Goal: Information Seeking & Learning: Check status

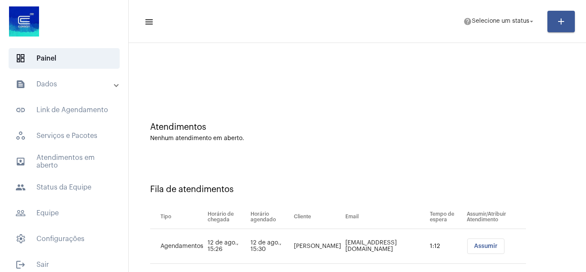
click at [71, 87] on mat-panel-title "text_snippet_outlined Dados" at bounding box center [64, 84] width 99 height 10
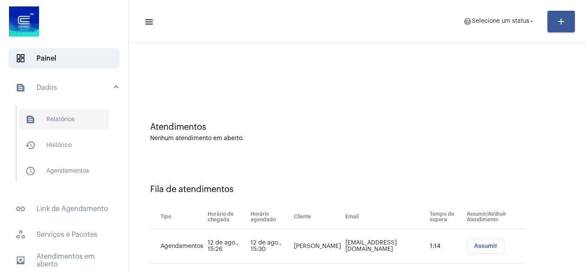
click at [56, 121] on span "text_snippet_outlined Relatórios" at bounding box center [63, 119] width 91 height 21
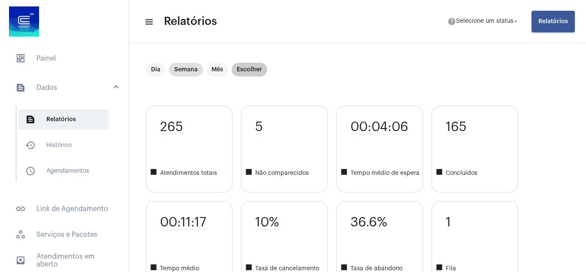
click at [249, 73] on mat-chip "Escolher" at bounding box center [250, 70] width 36 height 14
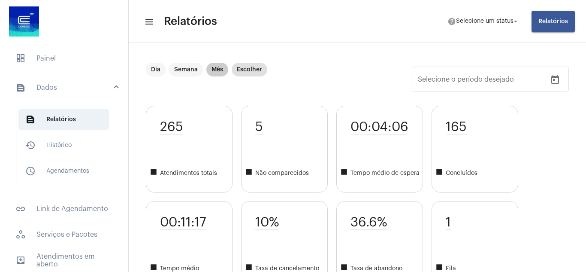
click at [224, 70] on mat-chip "Mês" at bounding box center [217, 70] width 22 height 14
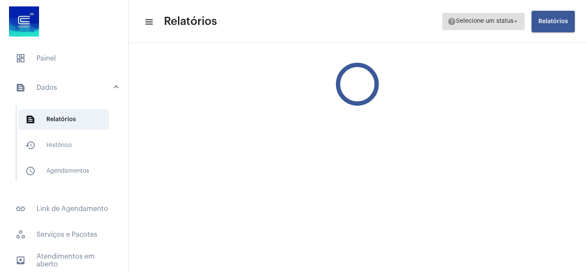
click at [504, 17] on span "help Selecione um status arrow_drop_down" at bounding box center [484, 20] width 72 height 15
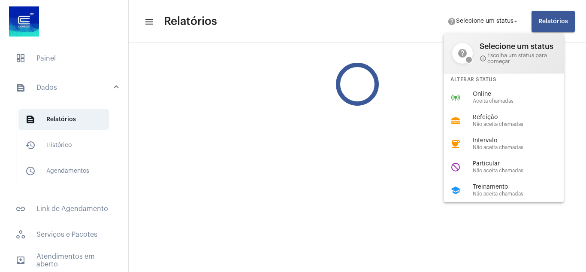
click at [509, 22] on div at bounding box center [293, 136] width 586 height 272
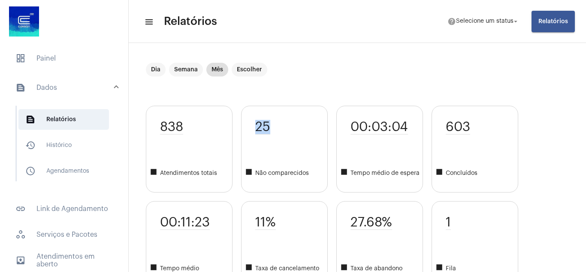
drag, startPoint x: 256, startPoint y: 116, endPoint x: 272, endPoint y: 115, distance: 16.3
click at [272, 115] on div "25 square Não comparecidos" at bounding box center [284, 149] width 87 height 87
click at [278, 138] on div "25 square Não comparecidos" at bounding box center [284, 149] width 87 height 87
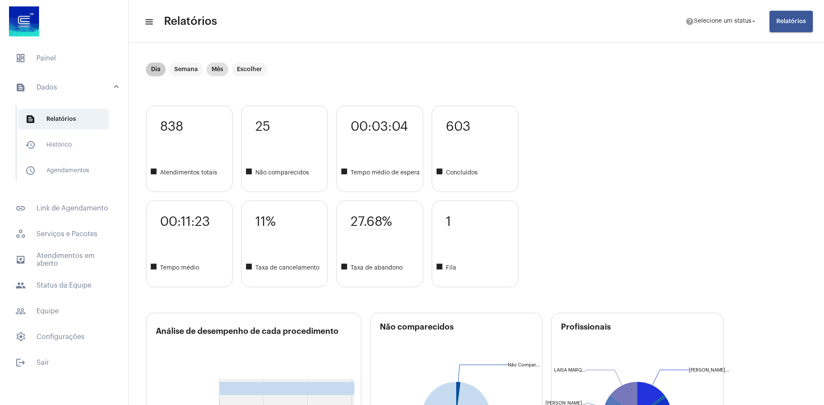
click at [227, 63] on div "Dia Semana Mês Escolher" at bounding box center [206, 69] width 125 height 17
click at [217, 67] on mat-chip "Mês" at bounding box center [217, 70] width 22 height 14
click at [223, 71] on mat-chip "Mês" at bounding box center [217, 70] width 22 height 14
click at [243, 76] on mat-chip "Escolher" at bounding box center [250, 70] width 36 height 14
click at [163, 69] on mat-chip "Dia" at bounding box center [156, 70] width 20 height 14
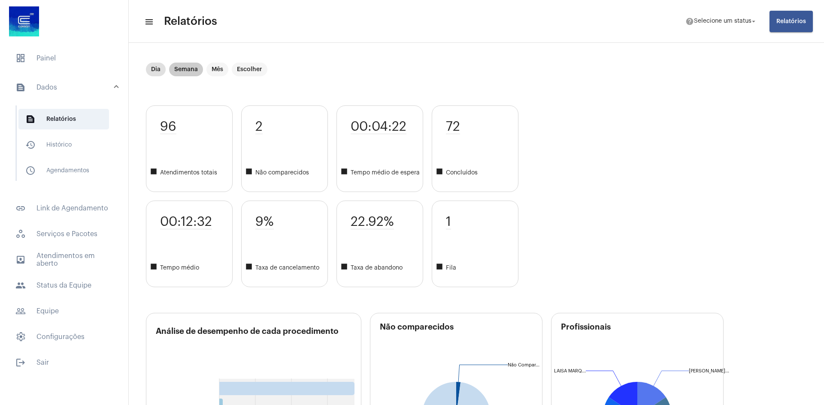
click at [194, 71] on mat-chip "Semana" at bounding box center [186, 70] width 34 height 14
click at [225, 71] on mat-chip "Mês" at bounding box center [217, 70] width 22 height 14
drag, startPoint x: 463, startPoint y: 244, endPoint x: 484, endPoint y: 271, distance: 34.0
click at [484, 271] on div "1 square Fila" at bounding box center [475, 244] width 87 height 87
click at [262, 224] on span "11%" at bounding box center [265, 222] width 21 height 15
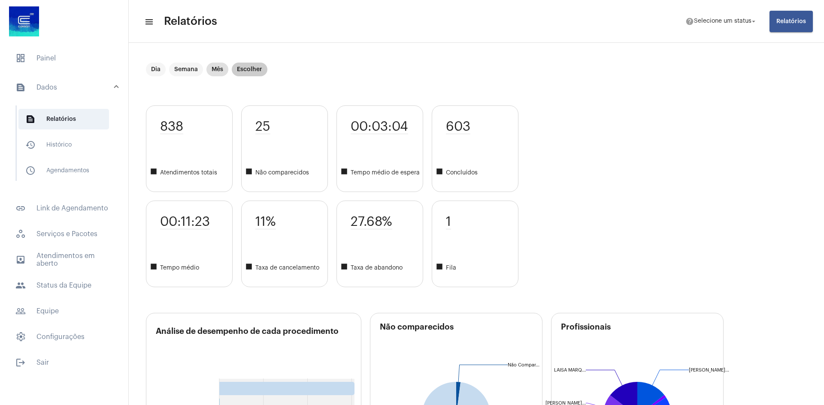
click at [254, 70] on mat-chip "Escolher" at bounding box center [250, 70] width 36 height 14
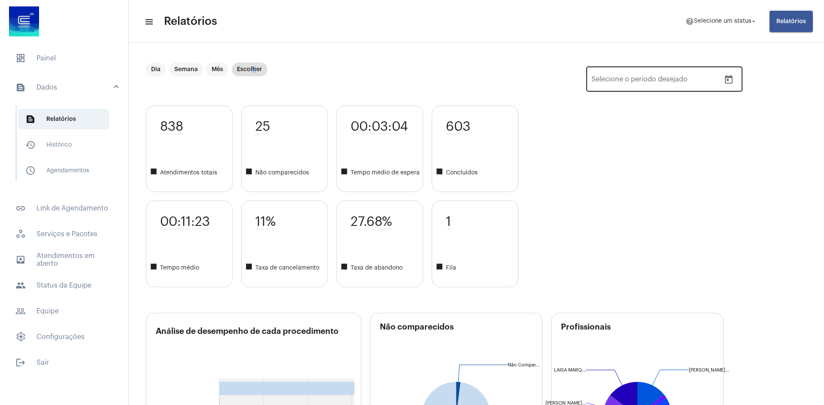
click at [586, 87] on button "Open calendar" at bounding box center [728, 79] width 17 height 17
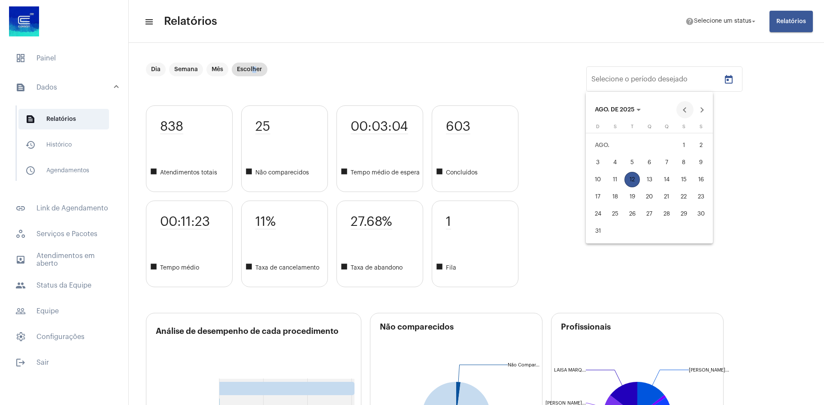
click at [586, 114] on button "Previous month" at bounding box center [684, 109] width 17 height 17
click at [586, 162] on div "1" at bounding box center [631, 162] width 15 height 15
type input "[DATE]"
click at [586, 235] on div "31" at bounding box center [666, 231] width 15 height 15
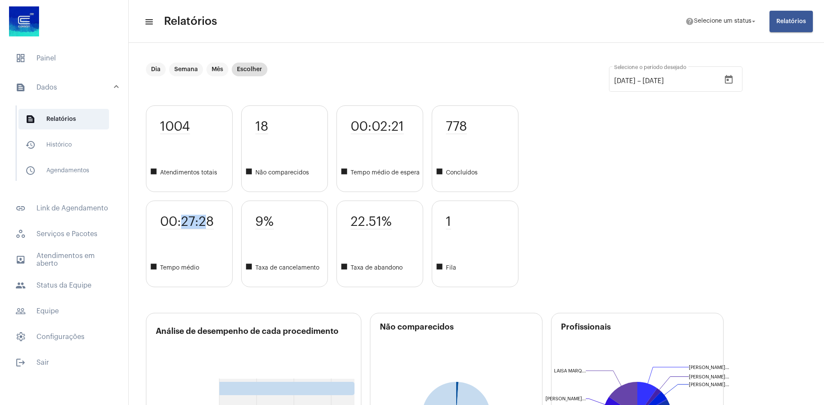
drag, startPoint x: 180, startPoint y: 222, endPoint x: 203, endPoint y: 223, distance: 22.3
click at [203, 223] on span "00:27:28" at bounding box center [187, 222] width 54 height 15
click at [586, 271] on div "1004 square Atendimentos totais 00:27:28 square Tempo médio 18 square Não compa…" at bounding box center [476, 197] width 661 height 182
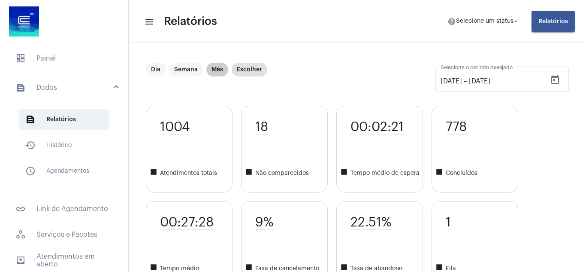
click at [214, 70] on mat-chip "Mês" at bounding box center [217, 70] width 22 height 14
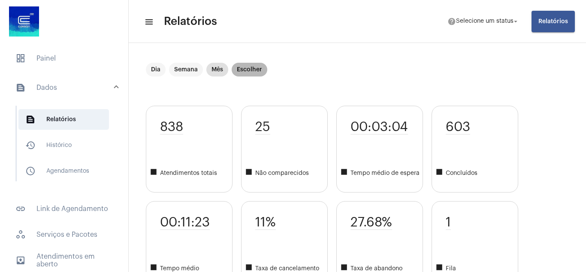
click at [240, 70] on mat-chip "Escolher" at bounding box center [250, 70] width 36 height 14
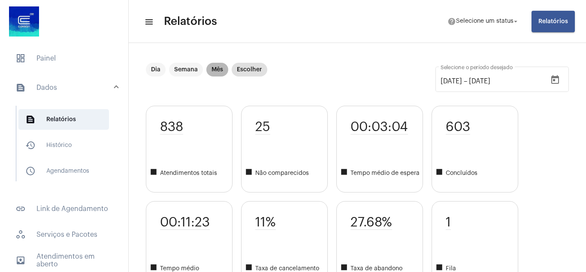
click at [219, 68] on mat-chip "Mês" at bounding box center [217, 70] width 22 height 14
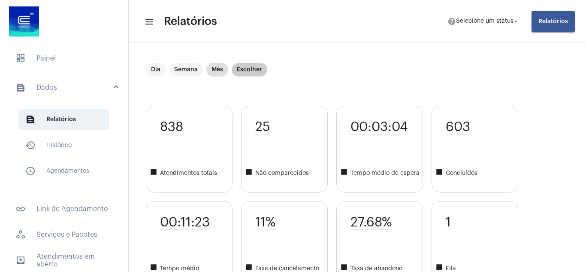
click at [262, 66] on mat-chip "Escolher" at bounding box center [250, 70] width 36 height 14
click at [311, 73] on div "Dia Semana Mês Escolher [DATE] [DATE] – [DATE] Selecione o período desejado" at bounding box center [357, 84] width 423 height 43
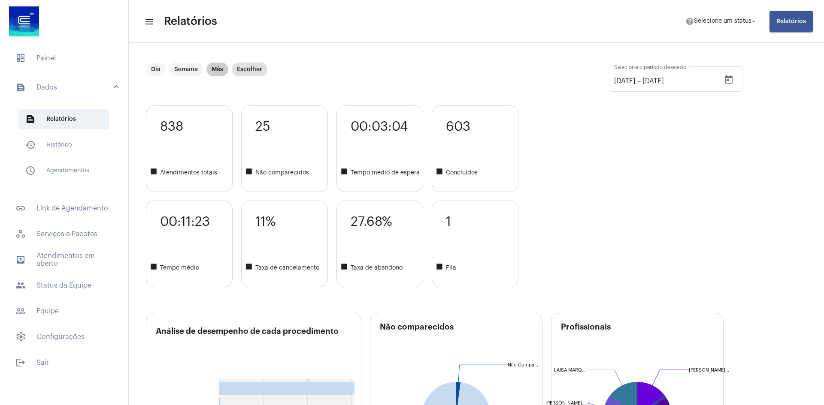
click at [221, 74] on mat-chip "Mês" at bounding box center [217, 70] width 22 height 14
click at [252, 70] on mat-chip "Escolher" at bounding box center [250, 70] width 36 height 14
click at [586, 85] on div "[DATE] [DATE] – [DATE] Selecione o período desejado" at bounding box center [667, 78] width 106 height 27
click at [586, 236] on div "838 square Atendimentos totais 00:11:23 square Tempo médio 25 square Não compar…" at bounding box center [476, 197] width 661 height 182
click at [363, 203] on div "27.68% square Taxa de abandono" at bounding box center [379, 244] width 87 height 87
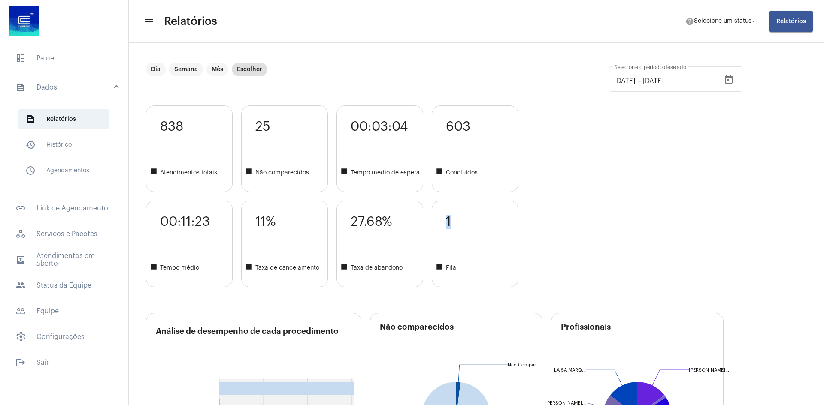
drag, startPoint x: 452, startPoint y: 219, endPoint x: 442, endPoint y: 216, distance: 10.6
click at [442, 216] on div "1 square Fila" at bounding box center [475, 244] width 87 height 87
click at [465, 244] on div "1 square Fila" at bounding box center [475, 244] width 87 height 87
click at [210, 70] on mat-chip "Mês" at bounding box center [217, 70] width 22 height 14
click at [215, 71] on mat-chip "Mês" at bounding box center [217, 70] width 22 height 14
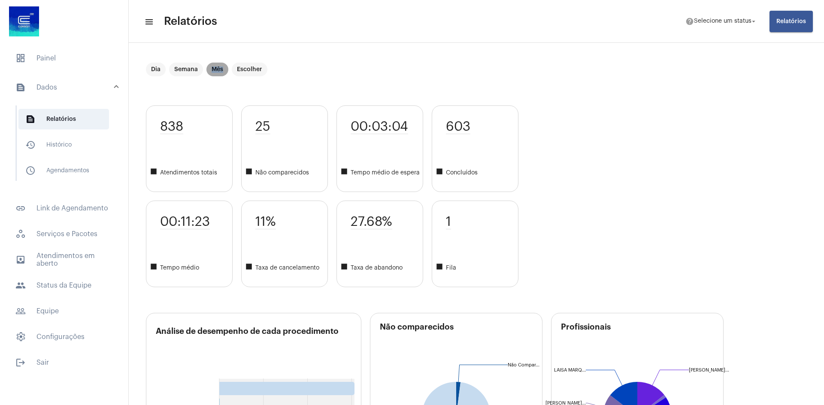
click at [215, 71] on mat-chip "Mês" at bounding box center [217, 70] width 22 height 14
click at [242, 73] on mat-chip "Escolher" at bounding box center [250, 70] width 36 height 14
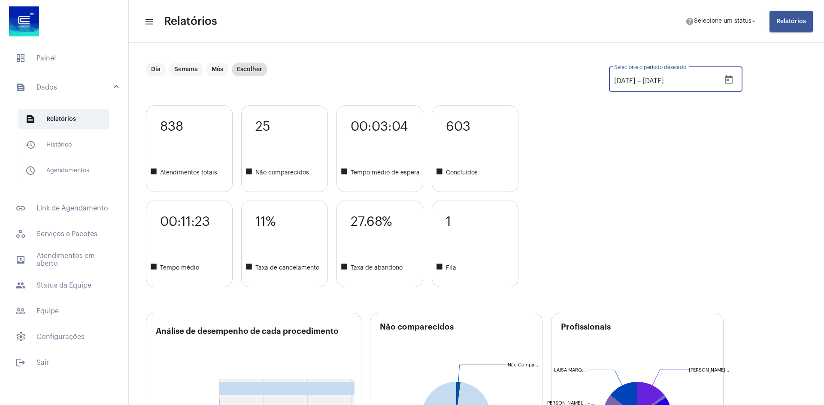
click at [586, 80] on input "[DATE]" at bounding box center [667, 81] width 51 height 8
click at [586, 83] on icon "Open calendar" at bounding box center [729, 79] width 8 height 9
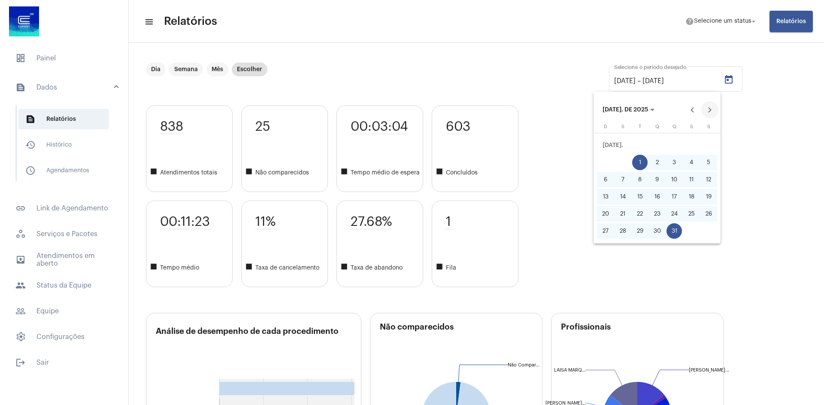
click at [586, 113] on button "Next month" at bounding box center [709, 109] width 17 height 17
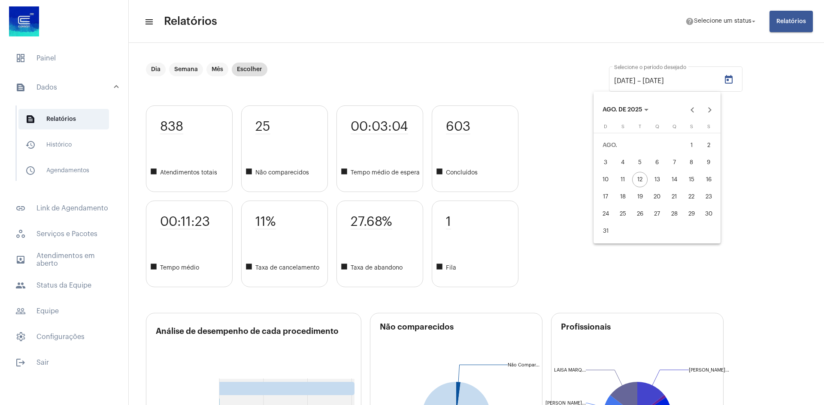
click at [586, 138] on button "1" at bounding box center [691, 145] width 17 height 17
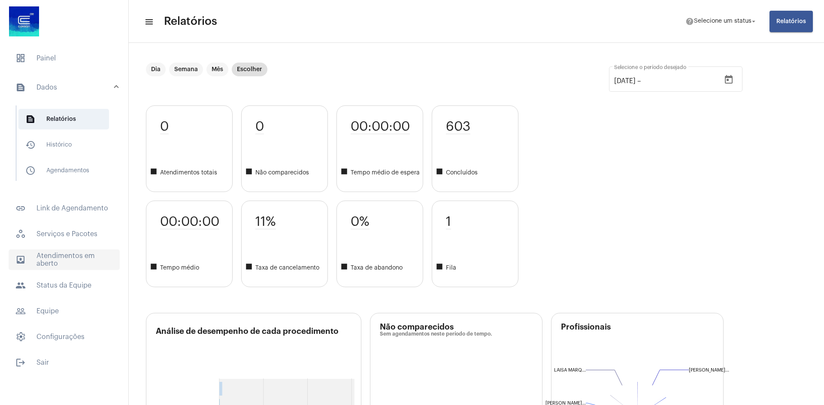
click at [69, 262] on span "outbox_outline Atendimentos em aberto" at bounding box center [64, 260] width 111 height 21
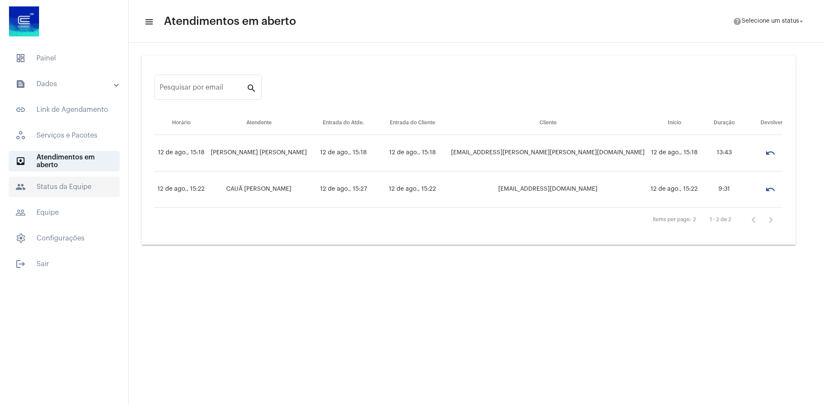
click at [11, 182] on span "people Status da Equipe" at bounding box center [64, 187] width 111 height 21
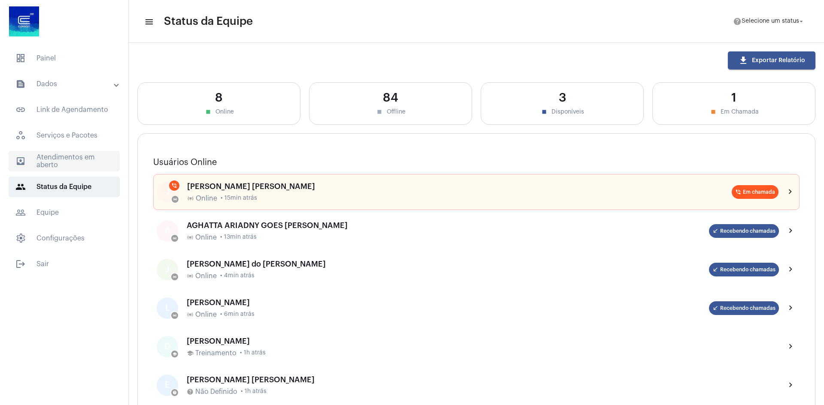
click at [71, 170] on span "outbox_outline Atendimentos em aberto" at bounding box center [64, 161] width 111 height 21
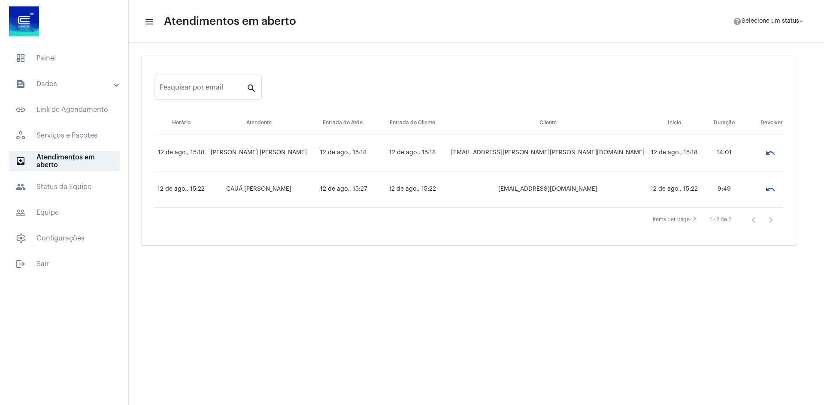
click at [70, 146] on mat-accordion "text_snippet_outlined Dados text_snippet_outlined Relatórios history_outlined H…" at bounding box center [64, 161] width 128 height 175
click at [70, 136] on span "workspaces_outlined Serviços e Pacotes" at bounding box center [64, 135] width 111 height 21
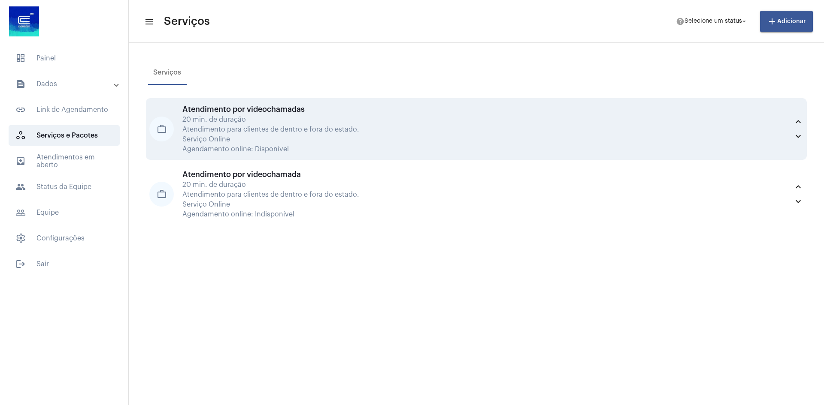
click at [498, 104] on div "work_outline Atendimento por videochamadas 20 min. de duração Atendimento para …" at bounding box center [476, 129] width 661 height 62
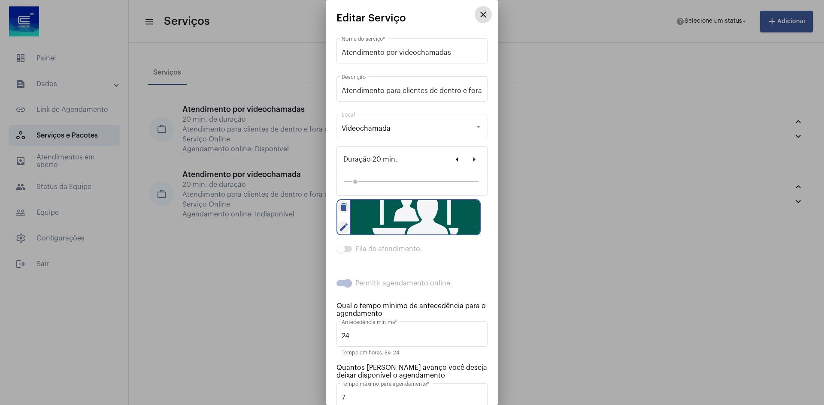
click at [479, 13] on mat-icon "close" at bounding box center [483, 14] width 10 height 10
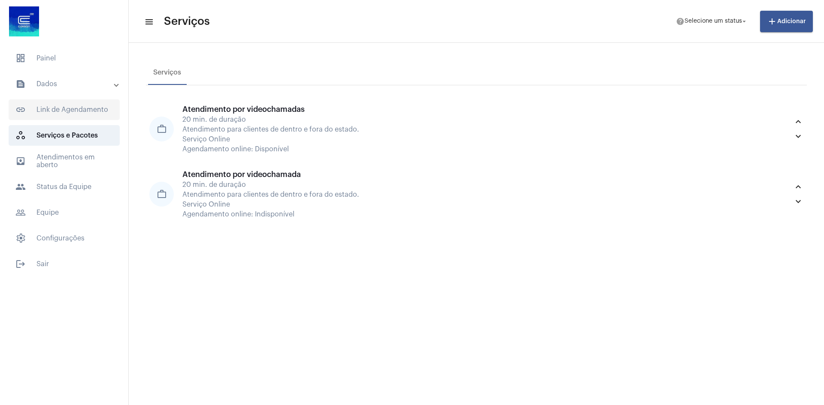
click at [63, 112] on span "link_outlined Link de Agendamento" at bounding box center [64, 110] width 111 height 21
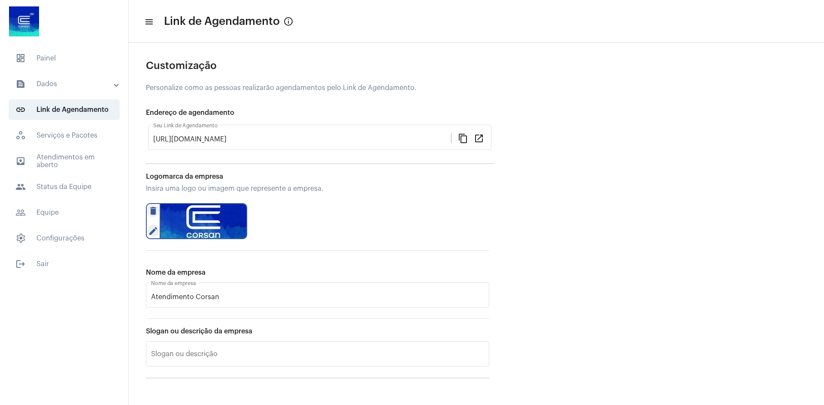
click at [72, 89] on mat-panel-title "text_snippet_outlined Dados" at bounding box center [64, 84] width 99 height 10
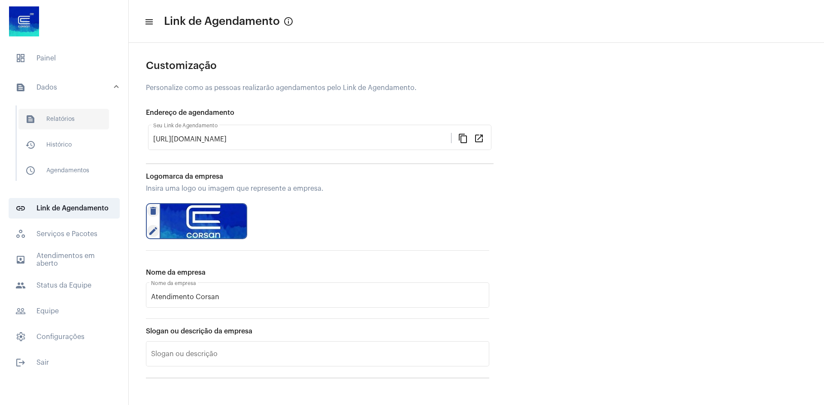
click at [80, 120] on span "text_snippet_outlined Relatórios" at bounding box center [63, 119] width 91 height 21
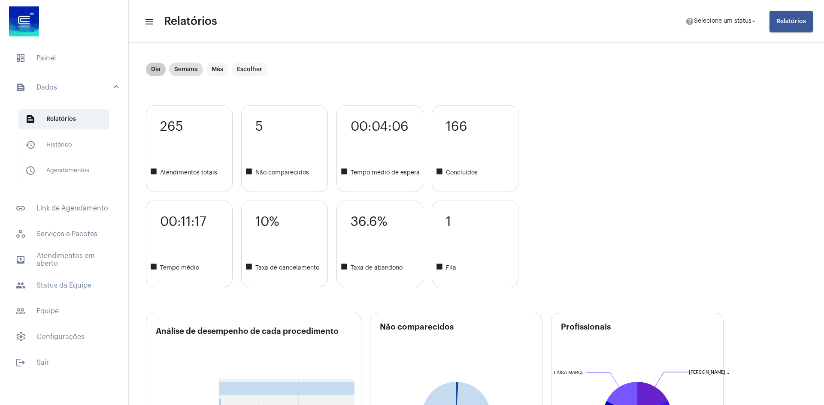
click at [160, 71] on mat-chip "Dia" at bounding box center [156, 70] width 20 height 14
click at [191, 73] on mat-chip "Semana" at bounding box center [186, 70] width 34 height 14
click at [215, 72] on mat-chip "Mês" at bounding box center [217, 70] width 22 height 14
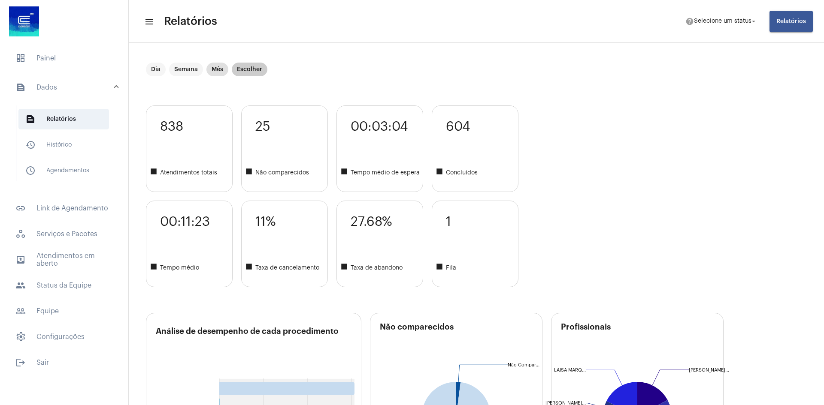
click at [252, 68] on mat-chip "Escolher" at bounding box center [250, 70] width 36 height 14
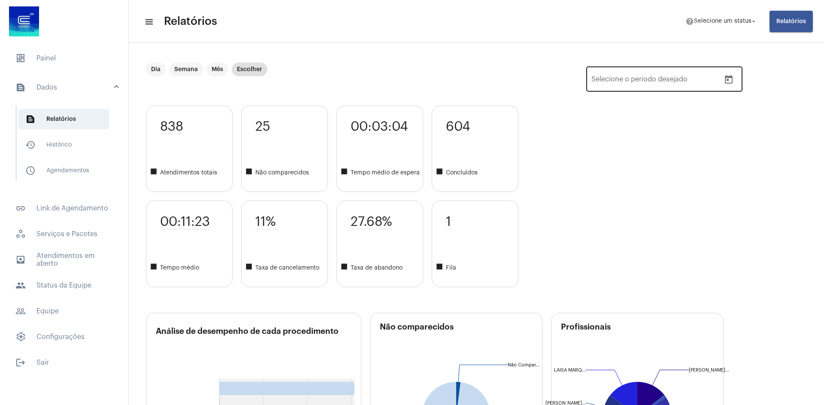
click at [586, 77] on icon "Open calendar" at bounding box center [728, 80] width 10 height 10
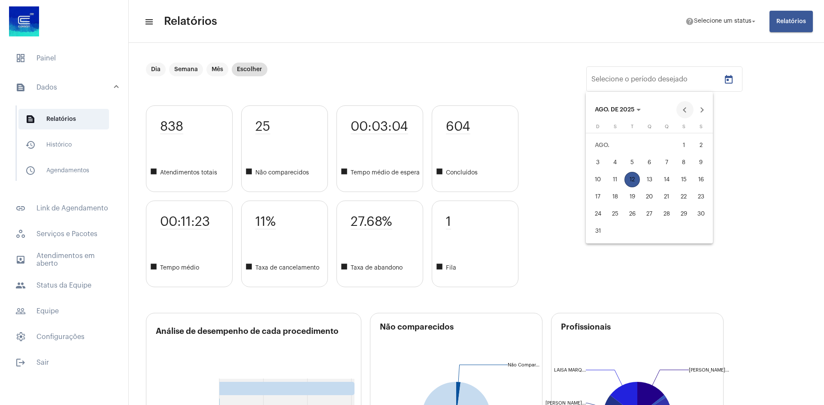
click at [586, 109] on button "Previous month" at bounding box center [684, 109] width 17 height 17
click at [586, 163] on div "1" at bounding box center [631, 162] width 15 height 15
type input "[DATE]"
click at [586, 231] on div "31" at bounding box center [666, 231] width 15 height 15
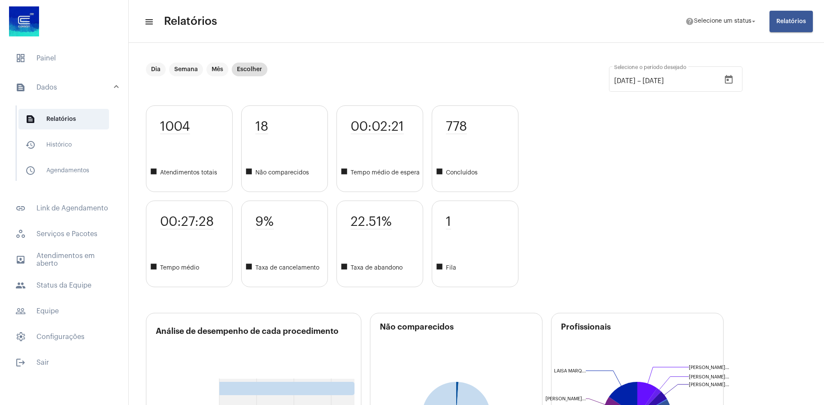
drag, startPoint x: 263, startPoint y: 218, endPoint x: 270, endPoint y: 218, distance: 6.9
click at [269, 218] on span "9%" at bounding box center [264, 222] width 18 height 15
click at [275, 220] on div "9% square Taxa de cancelamento" at bounding box center [284, 244] width 87 height 87
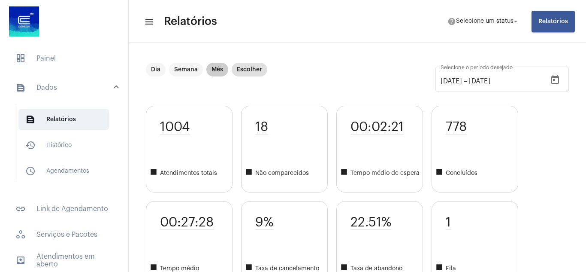
click at [220, 73] on mat-chip "Mês" at bounding box center [217, 70] width 22 height 14
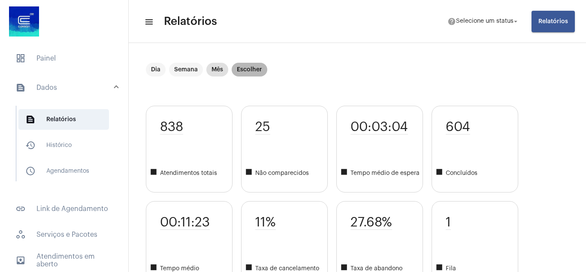
click at [259, 67] on mat-chip "Escolher" at bounding box center [250, 70] width 36 height 14
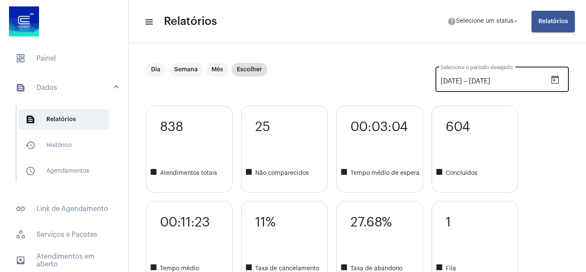
click at [547, 79] on button "Open calendar" at bounding box center [555, 79] width 17 height 17
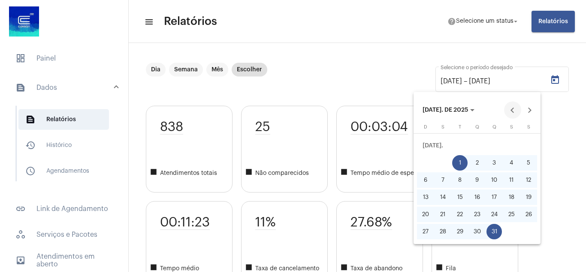
click at [514, 108] on button "Previous month" at bounding box center [512, 109] width 17 height 17
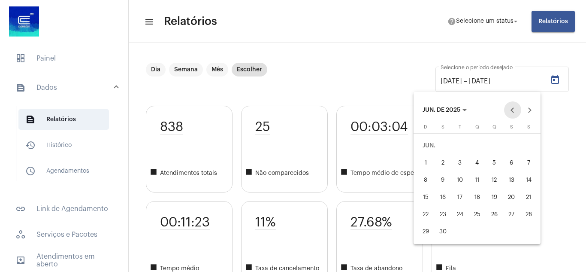
click at [514, 108] on button "Previous month" at bounding box center [512, 109] width 17 height 17
click at [513, 112] on button "Previous month" at bounding box center [512, 109] width 17 height 17
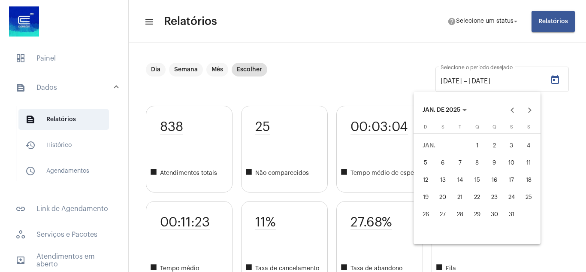
click at [474, 145] on div "1" at bounding box center [476, 145] width 15 height 15
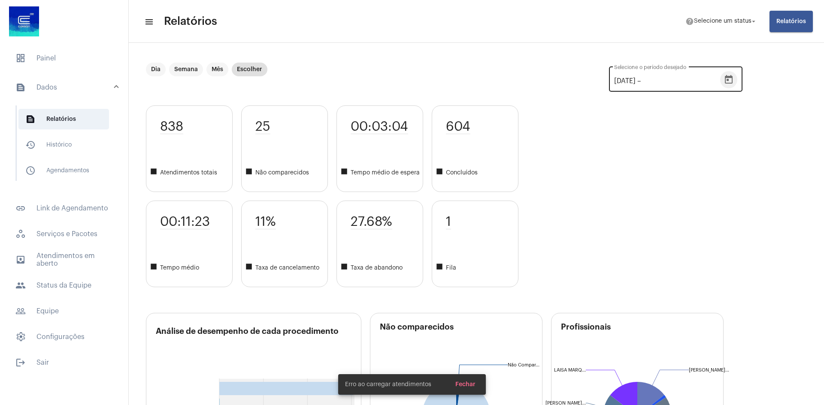
click at [586, 80] on icon "Open calendar" at bounding box center [729, 79] width 8 height 9
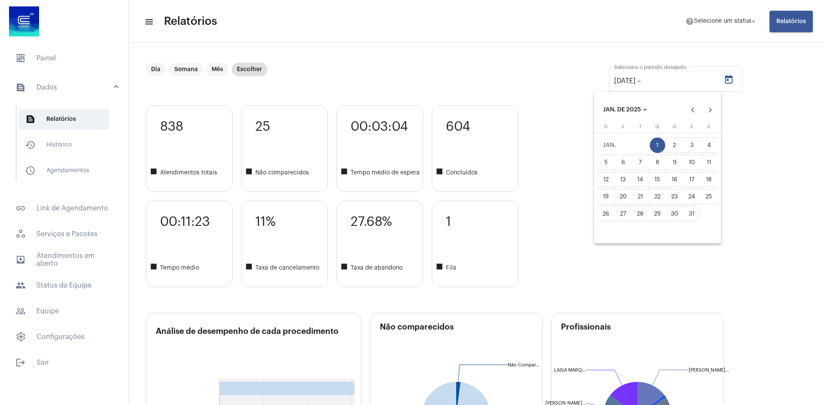
click at [586, 211] on div "31" at bounding box center [691, 213] width 15 height 15
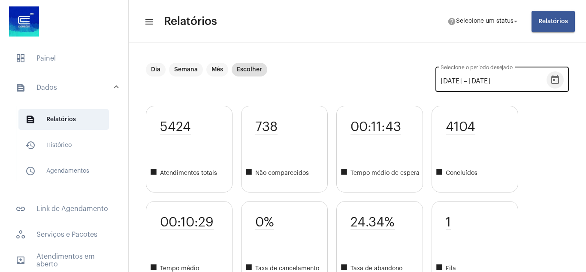
click at [551, 79] on icon "Open calendar" at bounding box center [555, 79] width 8 height 9
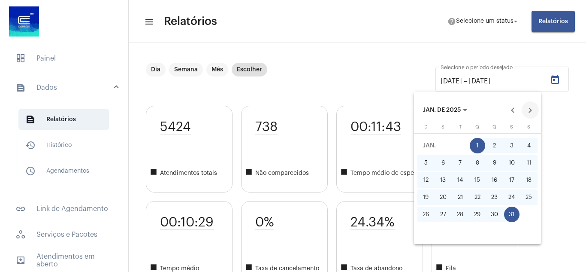
click at [532, 113] on button "Next month" at bounding box center [530, 109] width 17 height 17
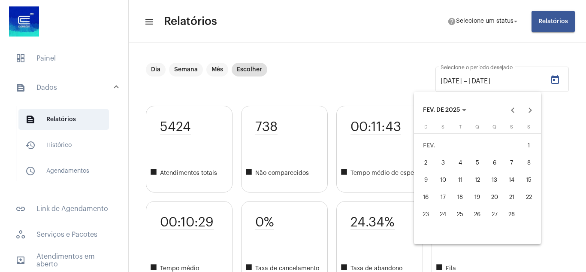
click at [525, 142] on div "1" at bounding box center [528, 145] width 15 height 15
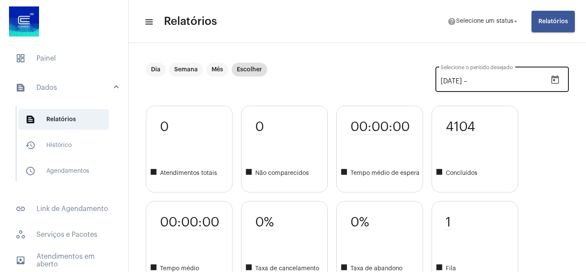
click at [551, 81] on icon "Open calendar" at bounding box center [555, 80] width 10 height 10
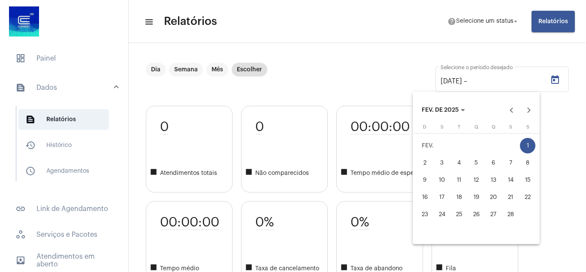
click at [520, 213] on table "[PERSON_NAME] D segunda-feira S terça-feira T quarta-feira Q quinta-feira Q sex…" at bounding box center [476, 173] width 120 height 98
click at [512, 212] on div "28" at bounding box center [510, 213] width 15 height 15
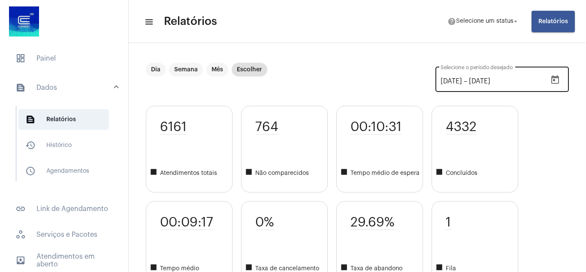
click at [551, 81] on icon "Open calendar" at bounding box center [555, 80] width 10 height 10
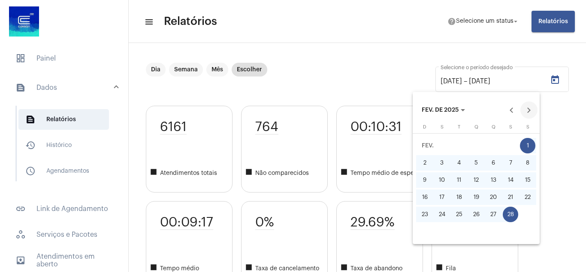
click at [524, 114] on button "Next month" at bounding box center [528, 109] width 17 height 17
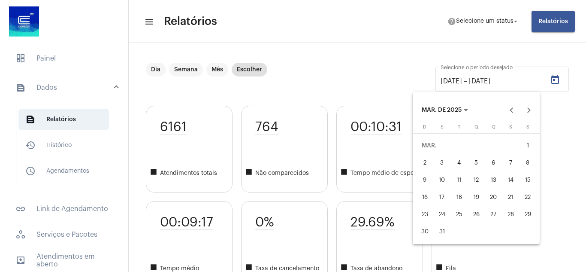
click at [524, 151] on div "1" at bounding box center [527, 145] width 15 height 15
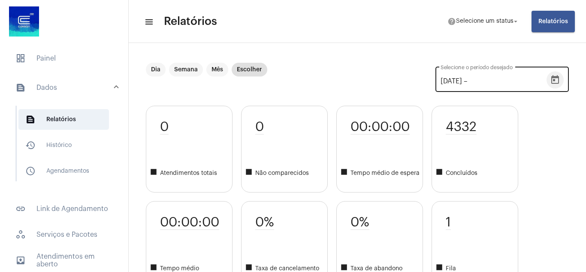
click at [550, 82] on icon "Open calendar" at bounding box center [555, 80] width 10 height 10
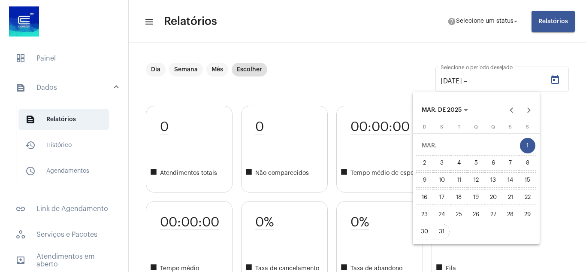
click at [441, 230] on div "31" at bounding box center [441, 231] width 15 height 15
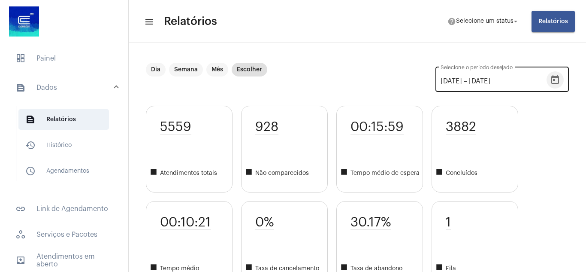
click at [547, 86] on button "Open calendar" at bounding box center [555, 79] width 17 height 17
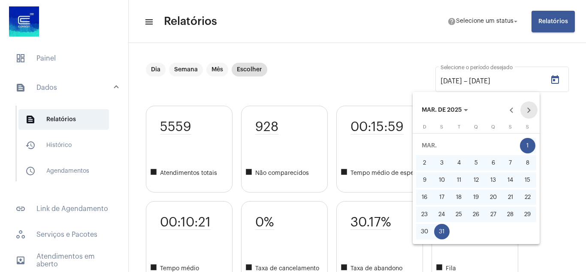
click at [530, 115] on button "Next month" at bounding box center [528, 109] width 17 height 17
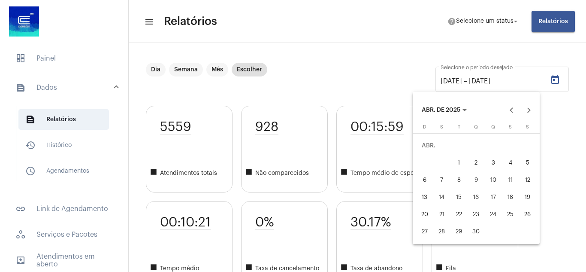
click at [460, 159] on div "1" at bounding box center [458, 162] width 15 height 15
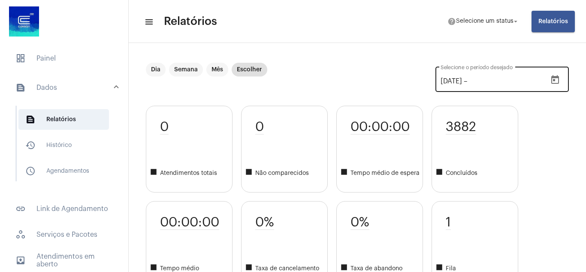
click at [551, 80] on icon "Open calendar" at bounding box center [555, 79] width 8 height 9
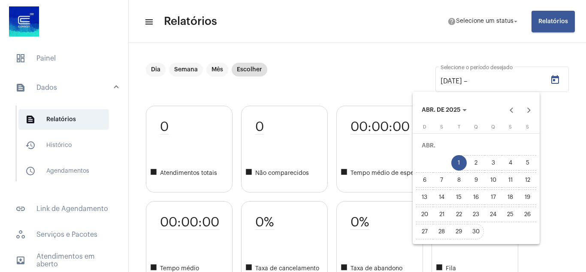
click at [473, 232] on div "30" at bounding box center [476, 231] width 15 height 15
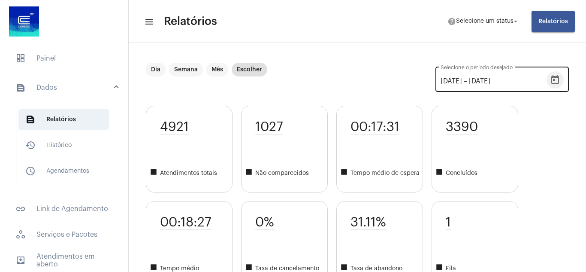
click at [554, 84] on button "Open calendar" at bounding box center [555, 79] width 17 height 17
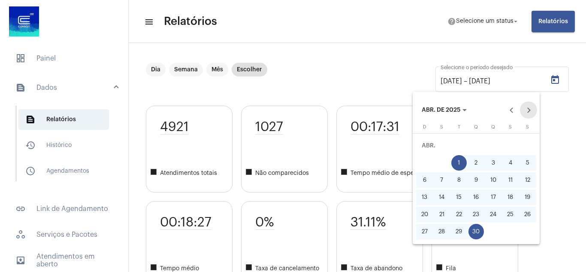
click at [536, 109] on button "Next month" at bounding box center [528, 109] width 17 height 17
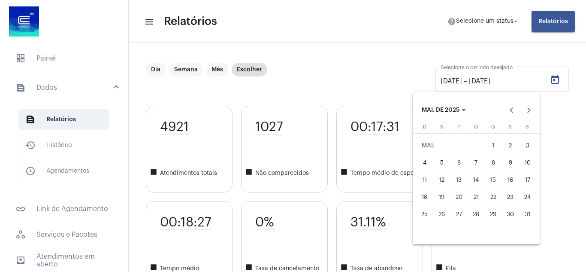
click at [494, 146] on div "1" at bounding box center [493, 145] width 15 height 15
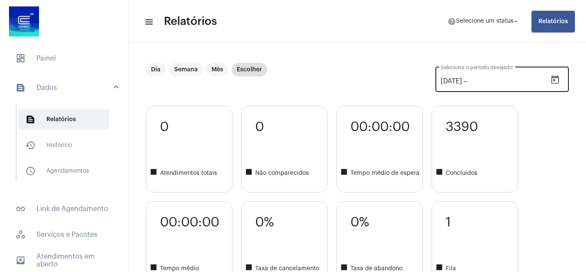
click at [547, 85] on mat-datepicker-toggle at bounding box center [555, 82] width 17 height 7
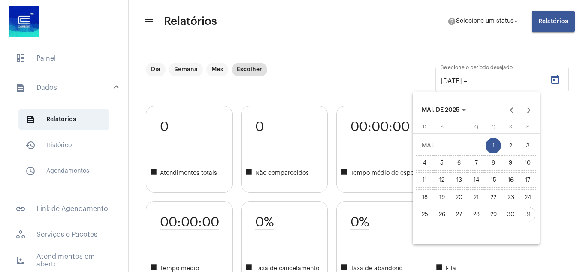
click at [529, 214] on div "31" at bounding box center [527, 213] width 15 height 15
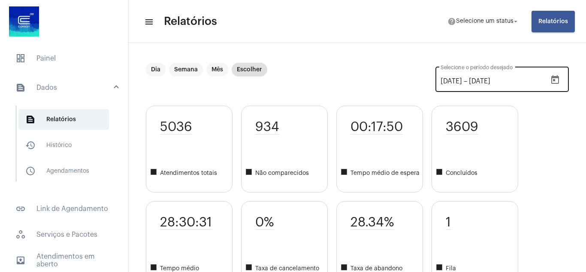
click at [552, 83] on icon "Open calendar" at bounding box center [555, 79] width 8 height 9
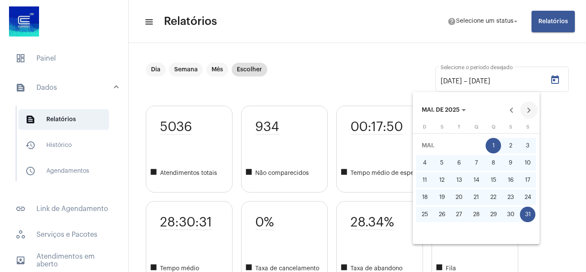
click at [528, 110] on button "Next month" at bounding box center [528, 109] width 17 height 17
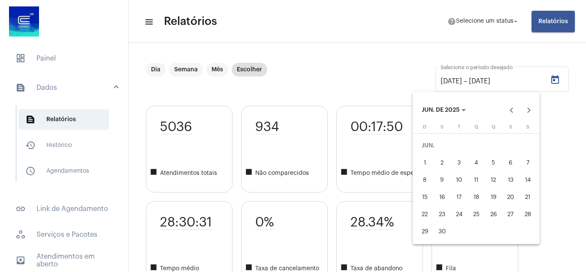
click at [422, 164] on div "1" at bounding box center [424, 162] width 15 height 15
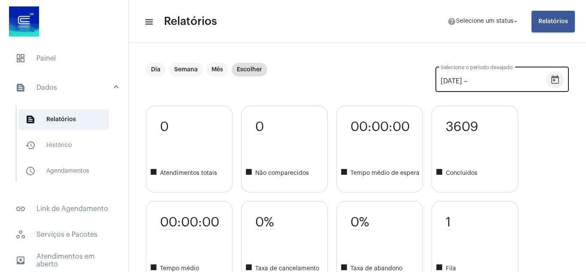
click at [555, 84] on button "Open calendar" at bounding box center [555, 79] width 17 height 17
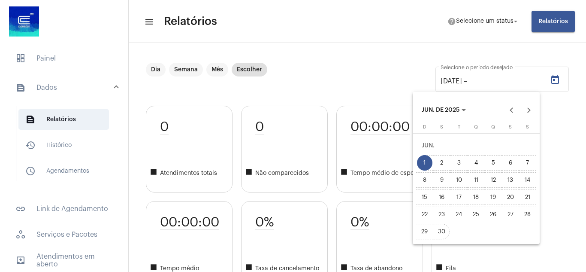
click at [445, 233] on div "30" at bounding box center [441, 231] width 15 height 15
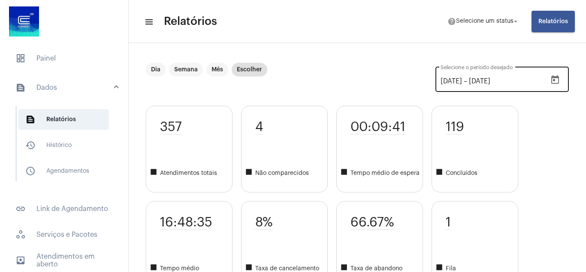
click at [550, 79] on icon "Open calendar" at bounding box center [555, 80] width 10 height 10
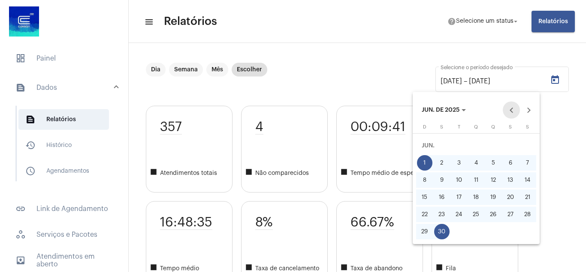
click at [514, 110] on button "Previous month" at bounding box center [511, 109] width 17 height 17
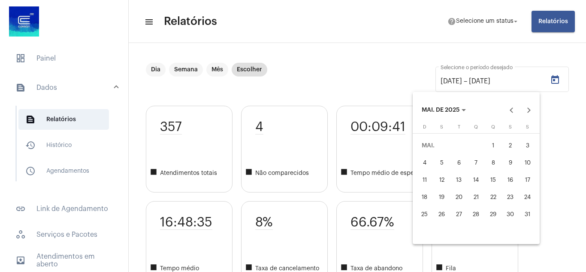
click at [497, 143] on div "1" at bounding box center [493, 145] width 15 height 15
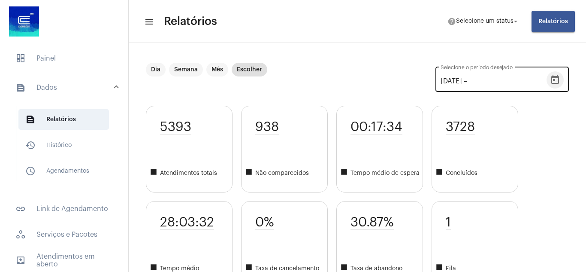
click at [551, 79] on icon "Open calendar" at bounding box center [555, 80] width 10 height 10
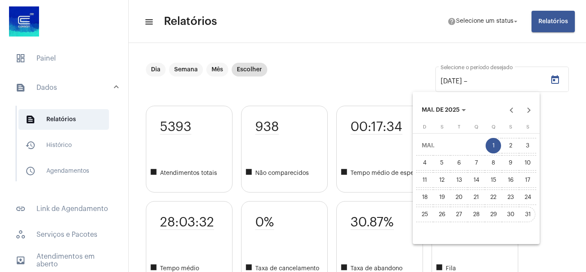
click at [534, 209] on div "31" at bounding box center [527, 213] width 15 height 15
type input "[DATE]"
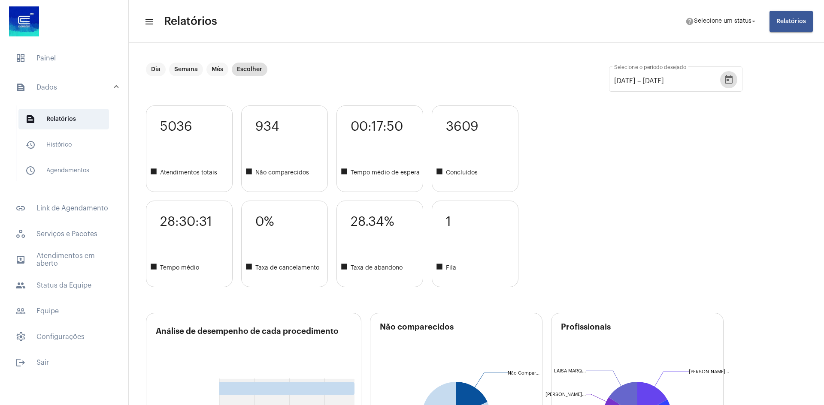
click at [586, 184] on div "5036 square Atendimentos totais 28:30:31 square Tempo médio 934 square Não comp…" at bounding box center [476, 197] width 661 height 182
click at [586, 79] on button "Open calendar" at bounding box center [728, 79] width 17 height 17
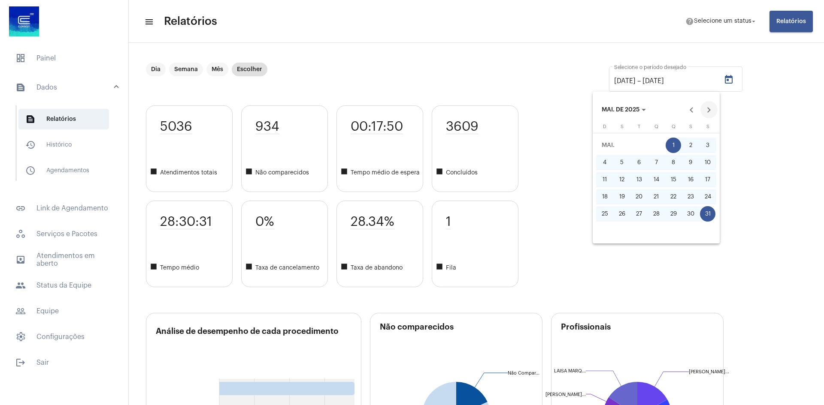
click at [586, 113] on button "Next month" at bounding box center [708, 109] width 17 height 17
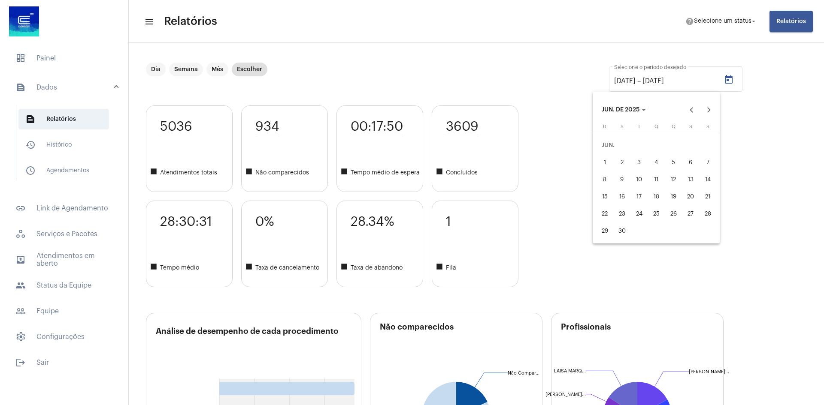
click at [586, 163] on div "1" at bounding box center [604, 162] width 15 height 15
type input "[DATE]"
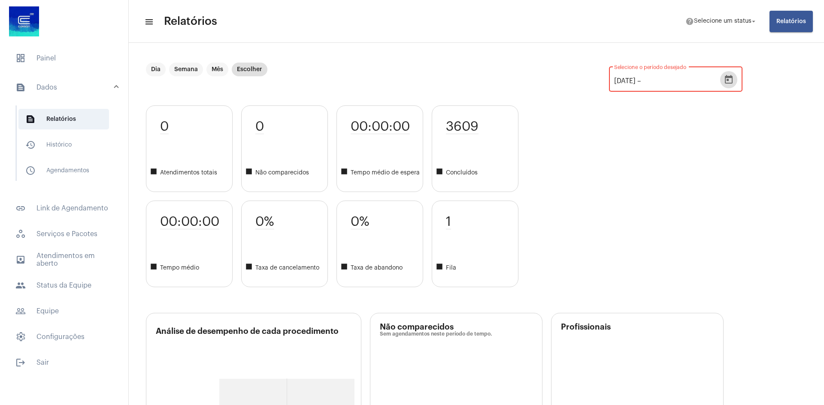
click at [586, 82] on icon "Open calendar" at bounding box center [728, 80] width 10 height 10
click at [586, 229] on div "30" at bounding box center [621, 231] width 15 height 15
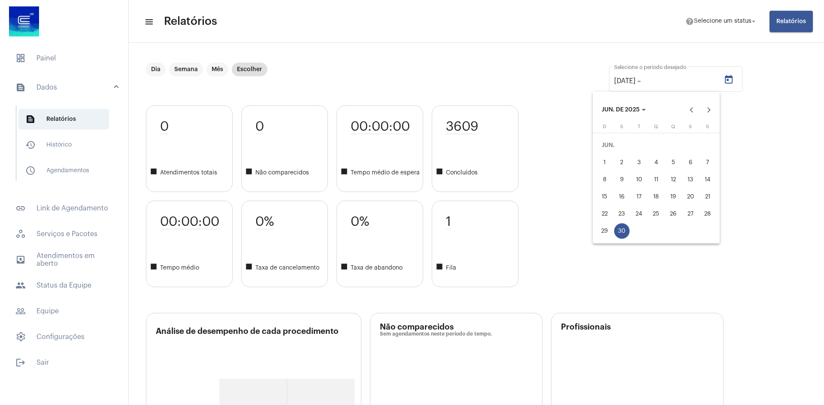
click at [586, 159] on div "1" at bounding box center [604, 162] width 15 height 15
type input "[DATE]"
click at [586, 230] on div "30" at bounding box center [621, 231] width 15 height 15
type input "[DATE]"
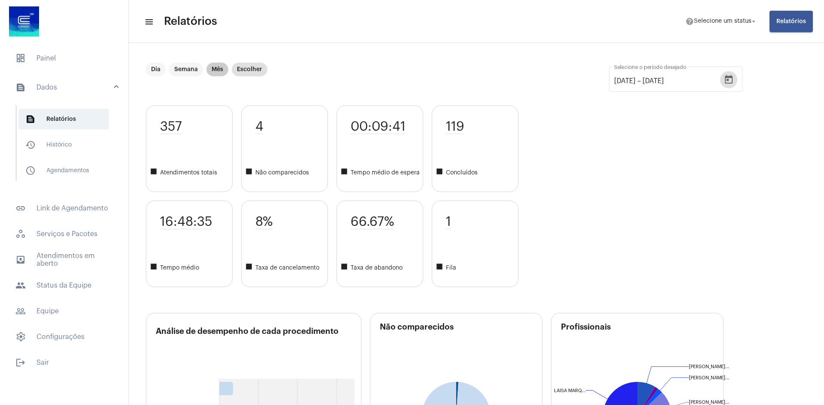
click at [214, 68] on mat-chip "Mês" at bounding box center [217, 70] width 22 height 14
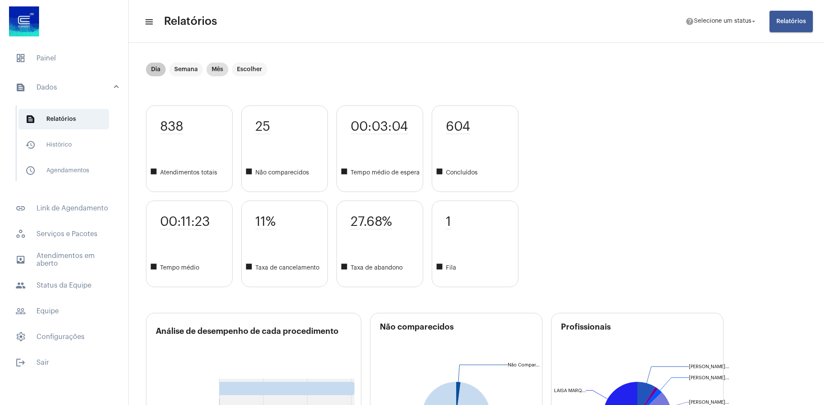
click at [253, 62] on div "Dia Semana Mês Escolher" at bounding box center [206, 69] width 125 height 17
click at [257, 70] on mat-chip "Escolher" at bounding box center [250, 70] width 36 height 14
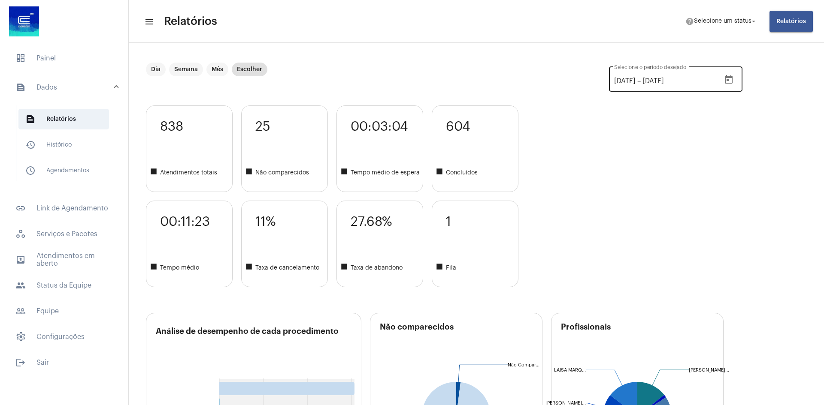
click at [586, 78] on icon "Open calendar" at bounding box center [728, 80] width 10 height 10
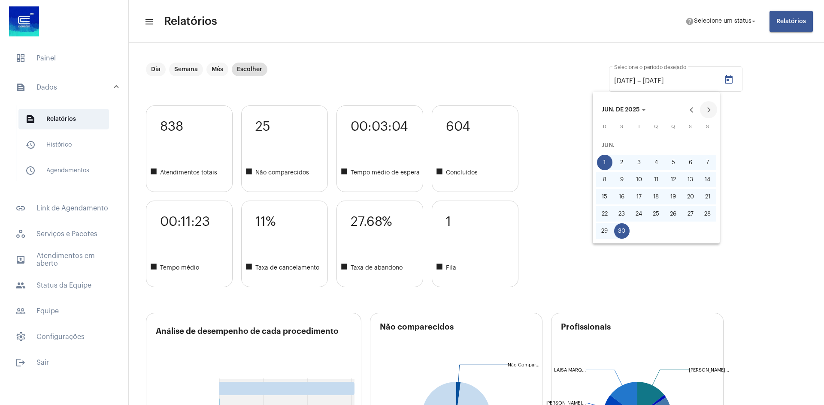
click at [586, 106] on button "Next month" at bounding box center [708, 109] width 17 height 17
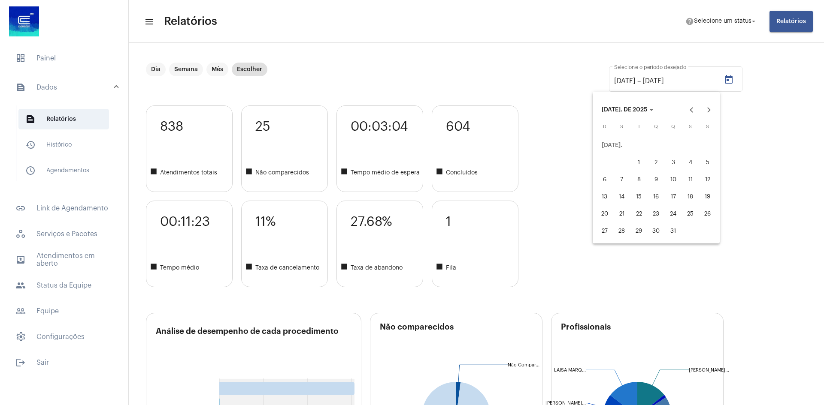
click at [586, 156] on div "1" at bounding box center [638, 162] width 15 height 15
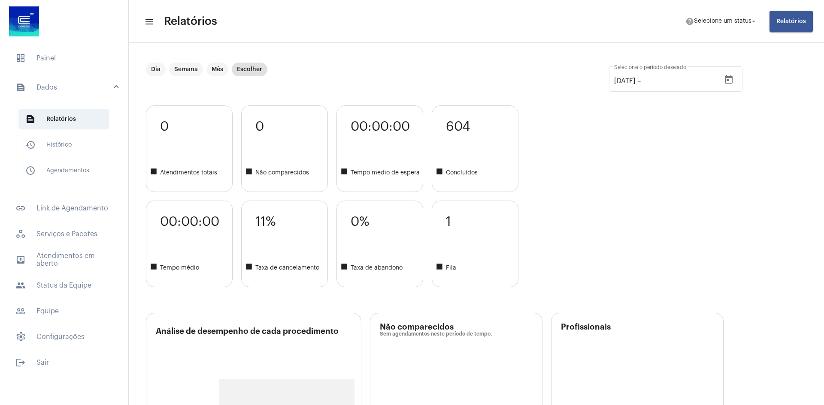
click at [586, 123] on div "0 square Atendimentos totais 00:00:00 square Tempo médio 0 square Não compareci…" at bounding box center [476, 197] width 661 height 182
click at [586, 82] on div "[DATE] [DATE] – Selecione o período desejado" at bounding box center [675, 78] width 133 height 27
click at [586, 79] on icon "Open calendar" at bounding box center [728, 80] width 10 height 10
click at [586, 227] on div "31" at bounding box center [673, 231] width 15 height 15
type input "[DATE]"
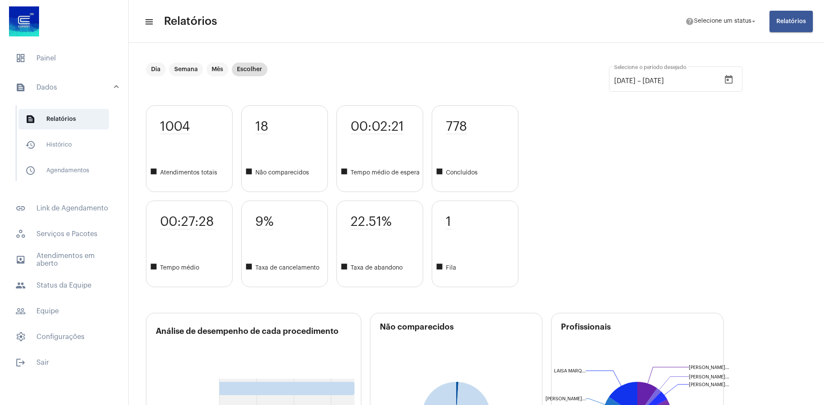
click at [554, 163] on div "1004 square Atendimentos totais 00:27:28 square Tempo médio 18 square Não compa…" at bounding box center [476, 197] width 661 height 182
